Goal: Navigation & Orientation: Find specific page/section

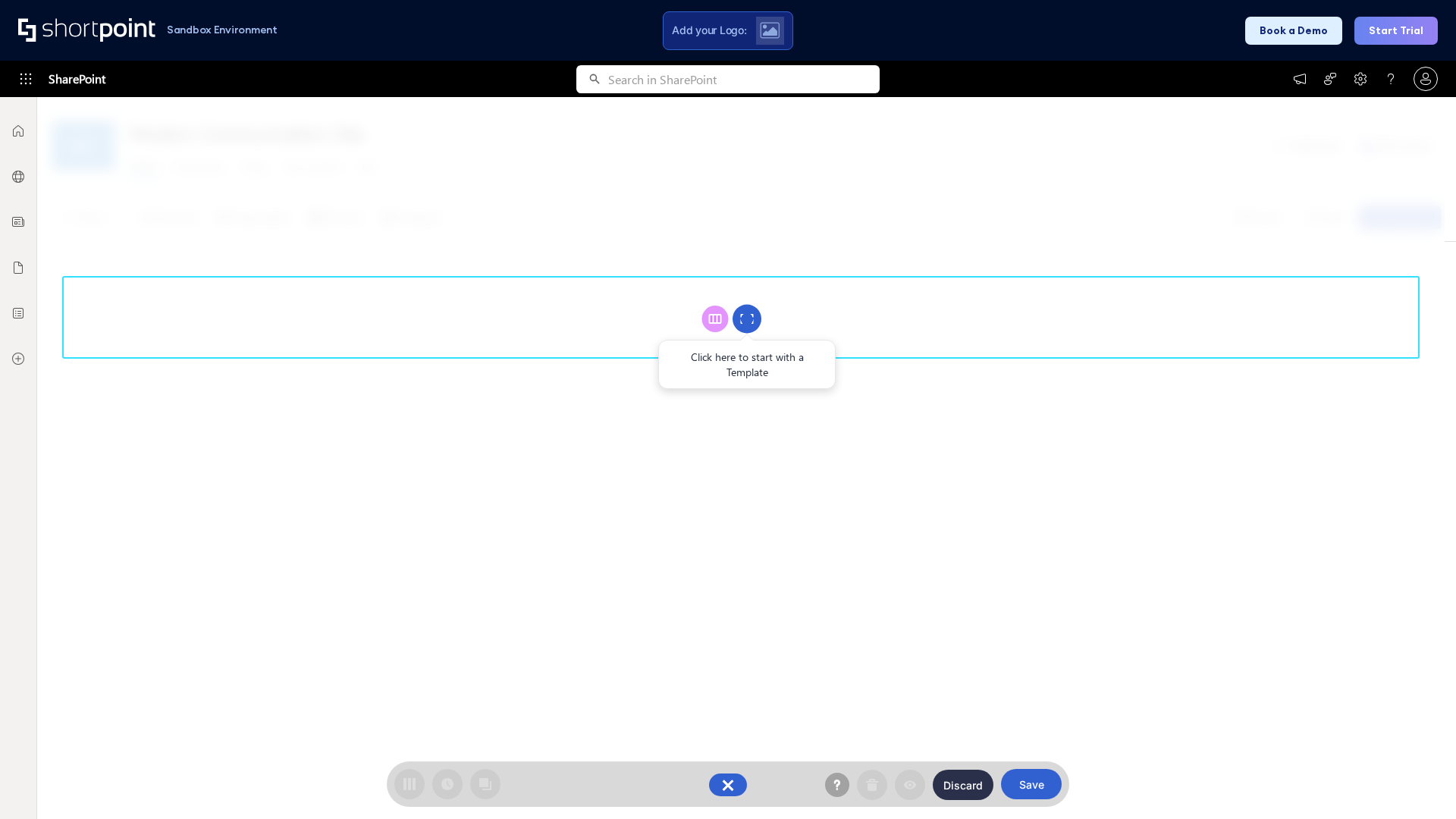
click at [747, 319] on circle at bounding box center [746, 319] width 29 height 29
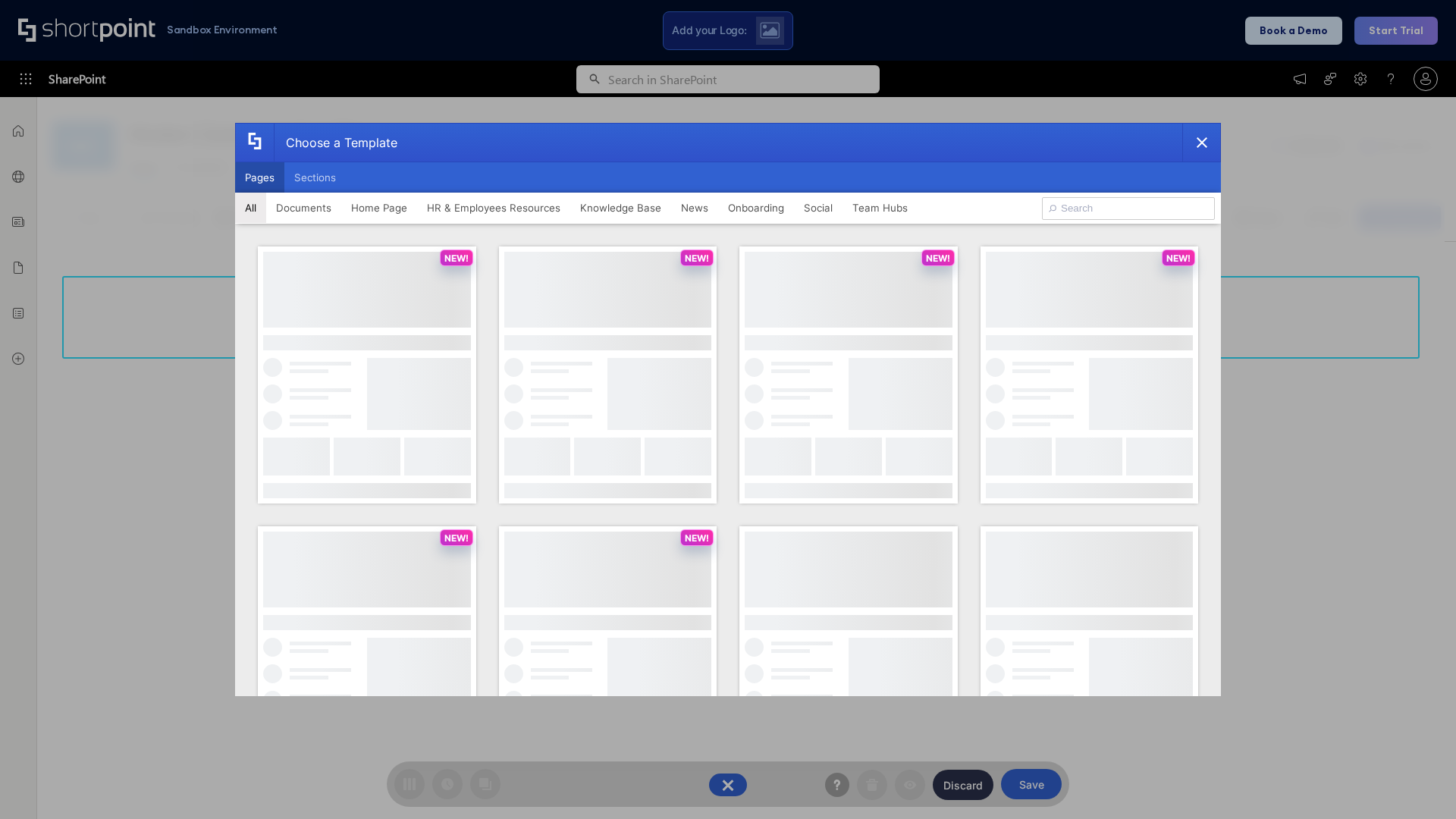
click at [260, 177] on button "Pages" at bounding box center [260, 177] width 49 height 30
type input "Documents 2"
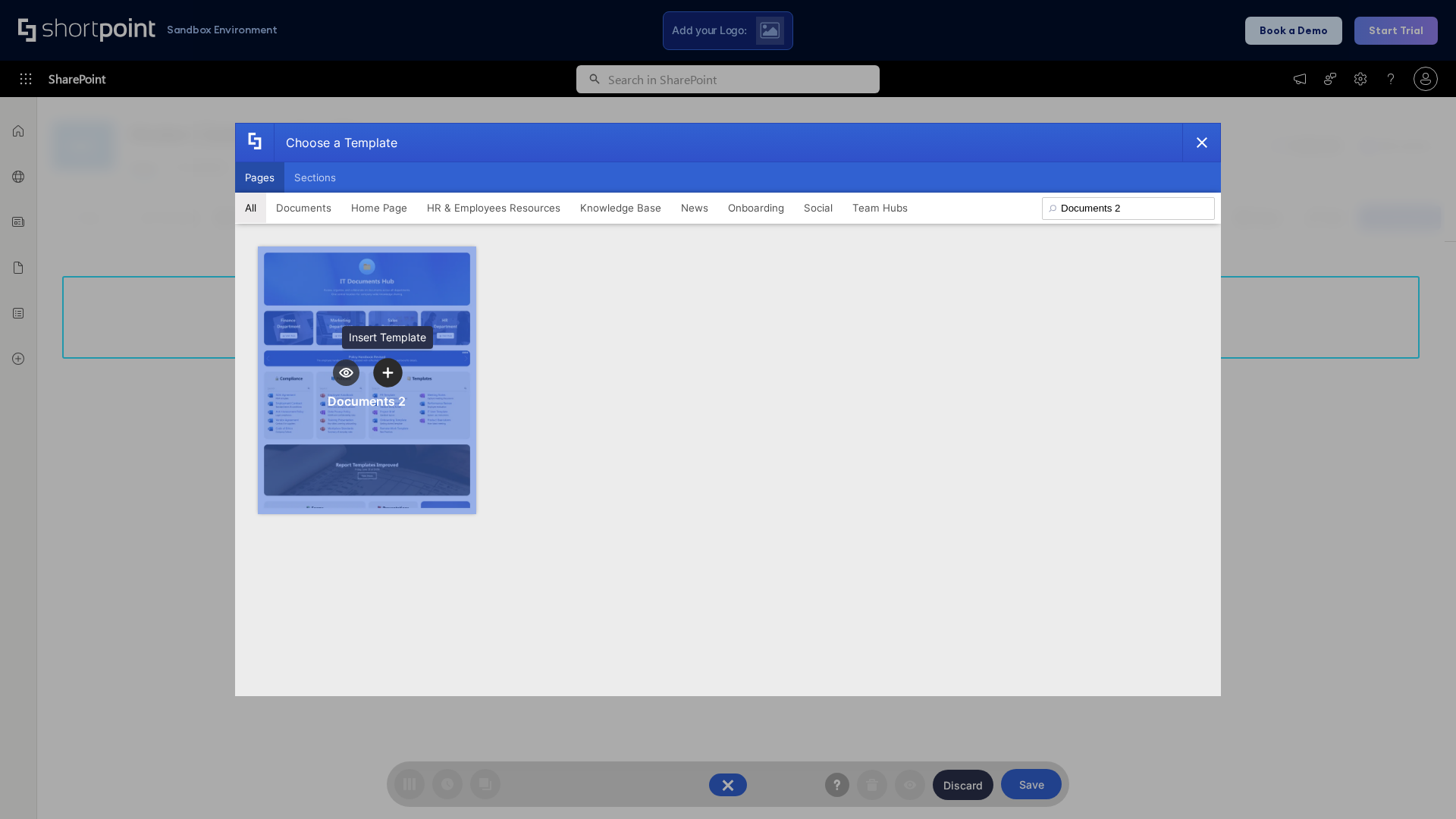
click at [388, 372] on icon "template selector" at bounding box center [387, 372] width 11 height 11
